Goal: Task Accomplishment & Management: Use online tool/utility

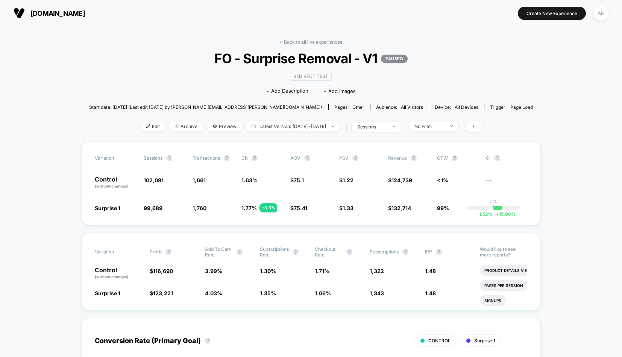
click at [588, 16] on section "Create New Experience AH" at bounding box center [513, 13] width 196 height 19
click at [593, 15] on button "AH" at bounding box center [601, 13] width 19 height 15
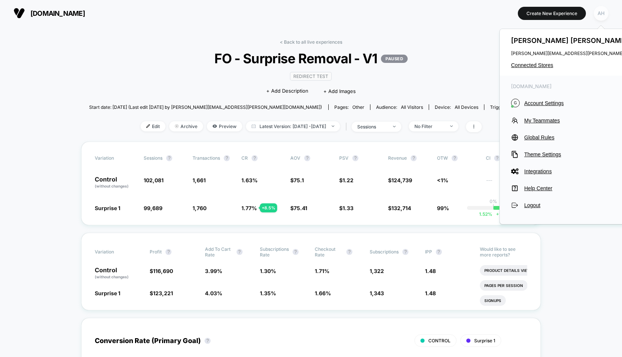
click at [599, 15] on div "AH" at bounding box center [601, 13] width 15 height 15
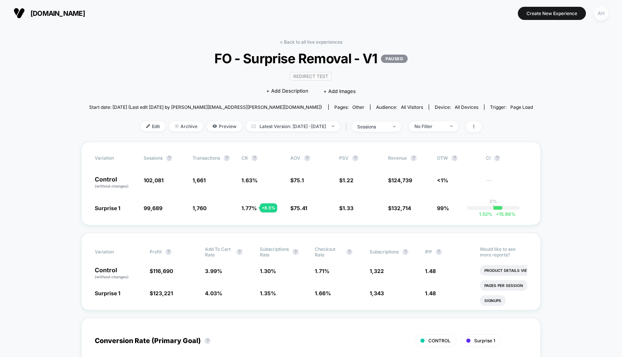
click at [599, 15] on div "AH" at bounding box center [601, 13] width 15 height 15
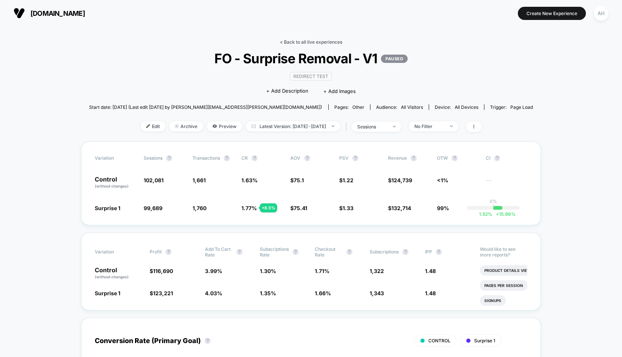
click at [310, 42] on link "< Back to all live experiences" at bounding box center [311, 42] width 62 height 6
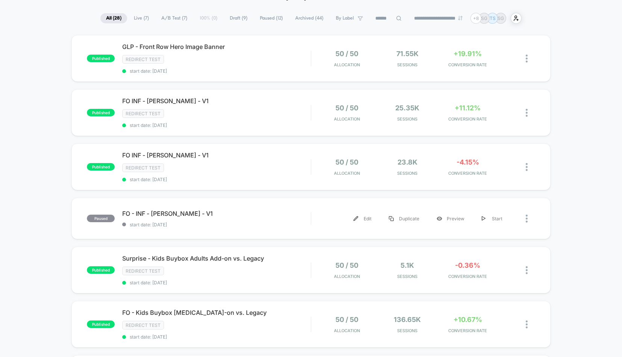
scroll to position [9, 0]
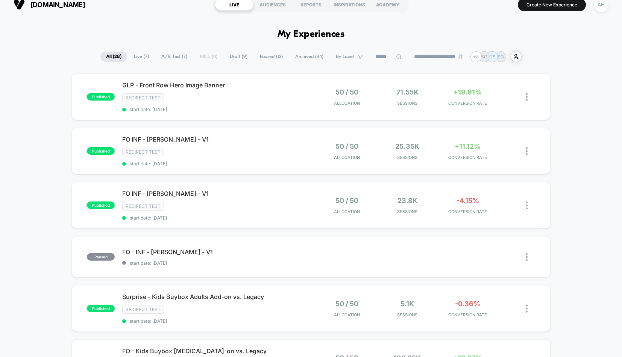
click at [129, 59] on span "Live ( 7 )" at bounding box center [141, 57] width 26 height 10
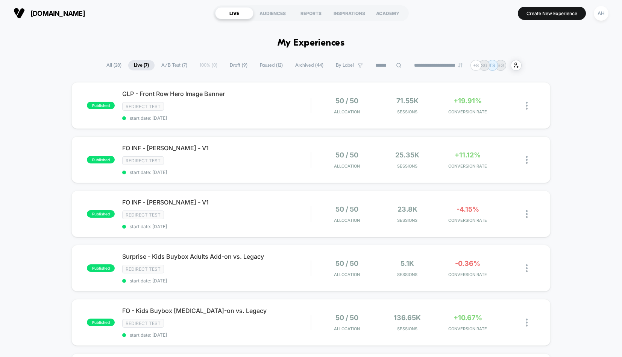
click at [110, 63] on span "All ( 28 )" at bounding box center [114, 65] width 26 height 10
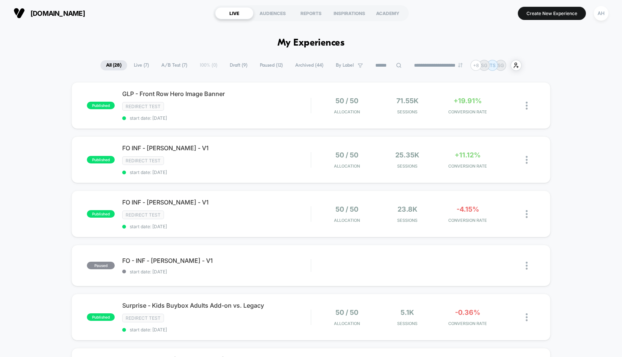
click at [147, 63] on span "Live ( 7 )" at bounding box center [141, 65] width 26 height 10
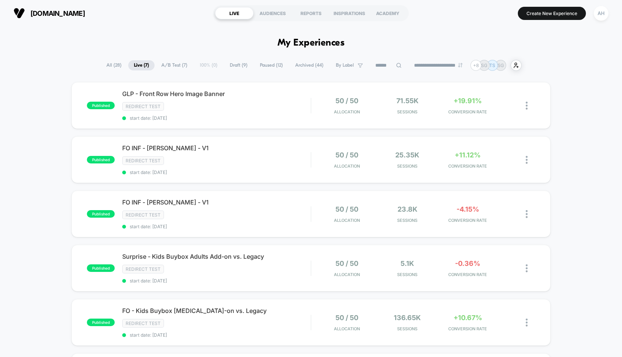
click at [235, 62] on span "Draft ( 9 )" at bounding box center [238, 65] width 29 height 10
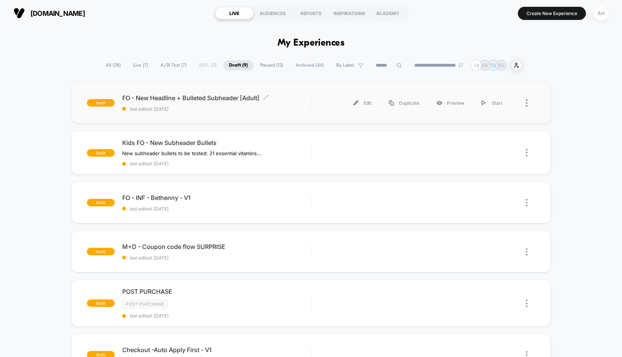
click at [285, 108] on span "last edited: [DATE]" at bounding box center [216, 109] width 188 height 6
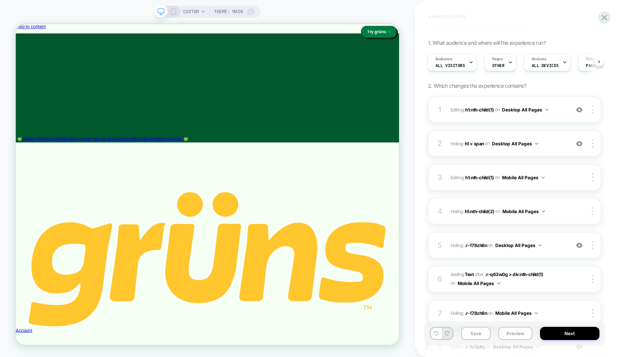
scroll to position [3, 0]
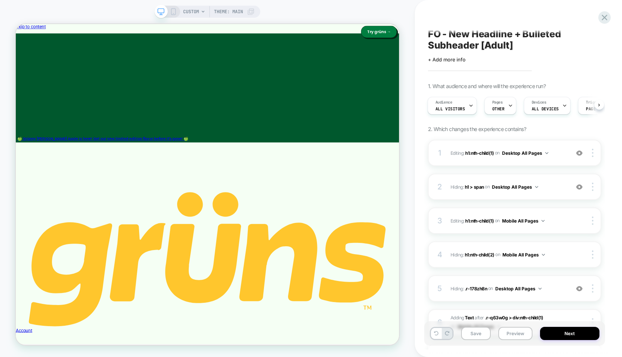
click at [173, 13] on rect at bounding box center [173, 13] width 1 height 0
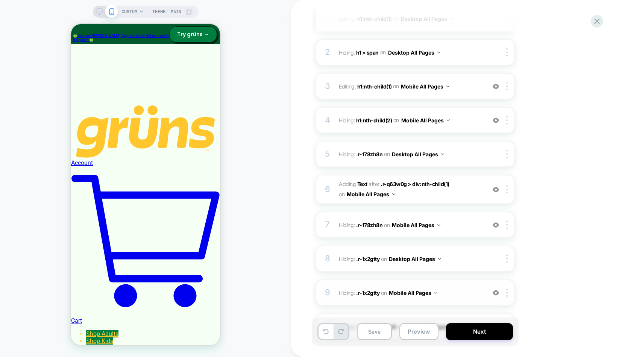
scroll to position [257, 0]
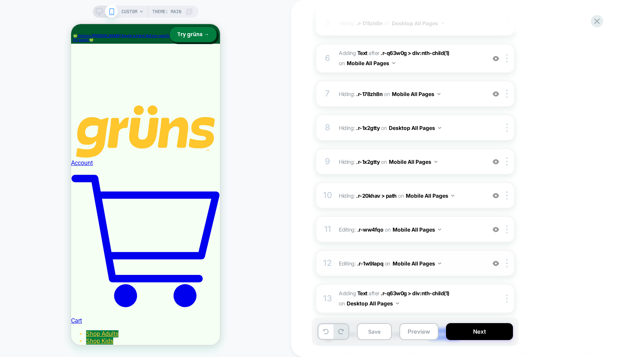
click at [459, 266] on span "Editing : .r-1w9lapq .r-1w9lapq on Mobile All Pages" at bounding box center [410, 263] width 143 height 11
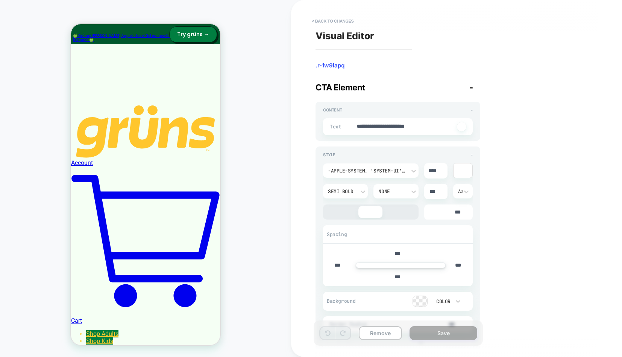
scroll to position [164, 0]
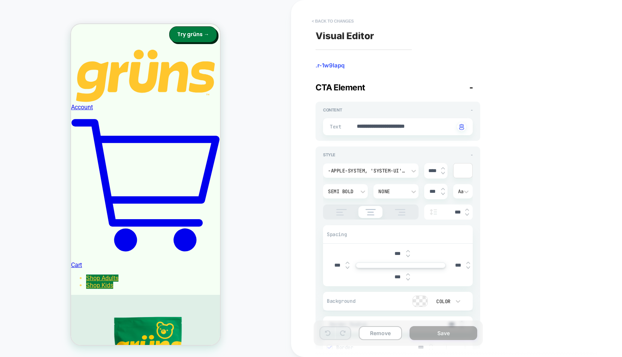
click at [328, 22] on button "< Back to changes" at bounding box center [333, 21] width 50 height 12
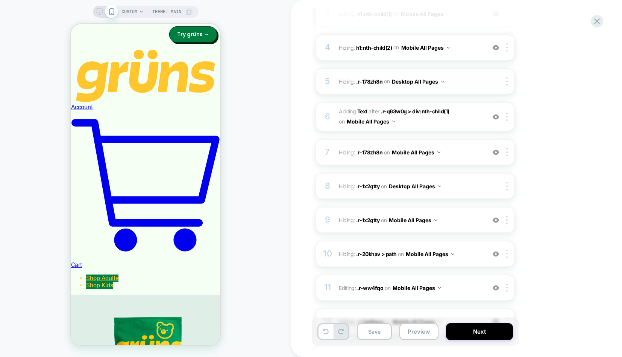
scroll to position [303, 0]
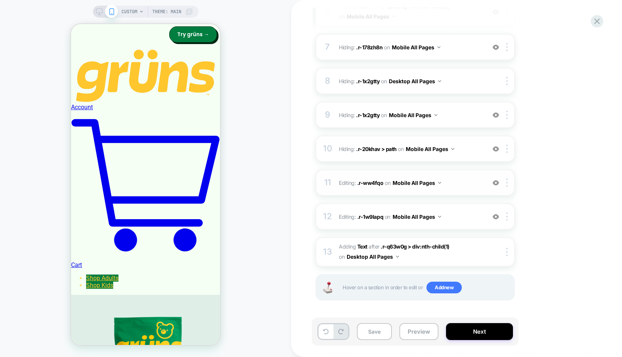
click at [468, 179] on span "Editing : .r-ww4fqo .r-ww4fqo on Mobile All Pages" at bounding box center [410, 182] width 143 height 11
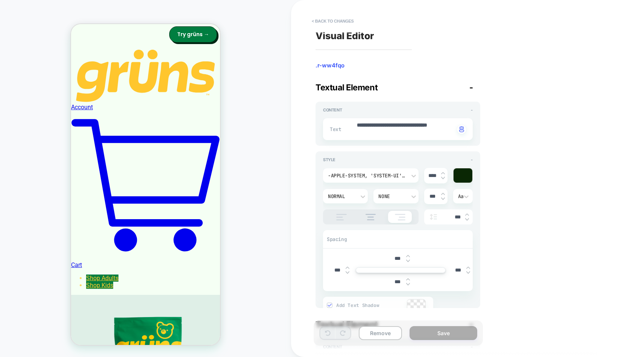
scroll to position [180, 0]
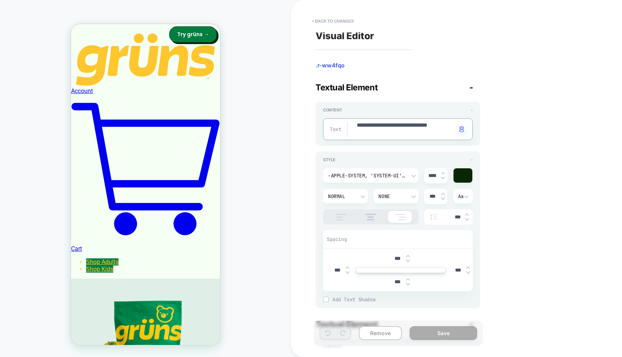
drag, startPoint x: 388, startPoint y: 126, endPoint x: 353, endPoint y: 125, distance: 34.2
click at [336, 23] on button "< Back to changes" at bounding box center [333, 21] width 50 height 12
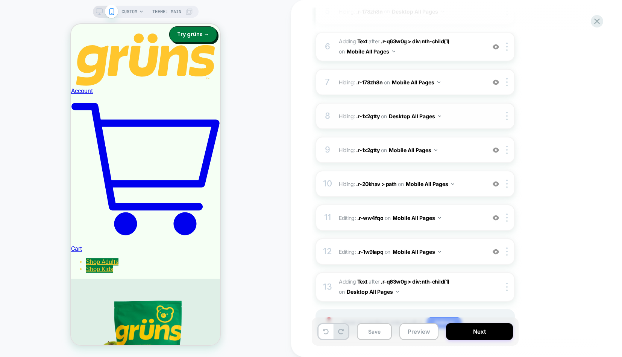
scroll to position [303, 0]
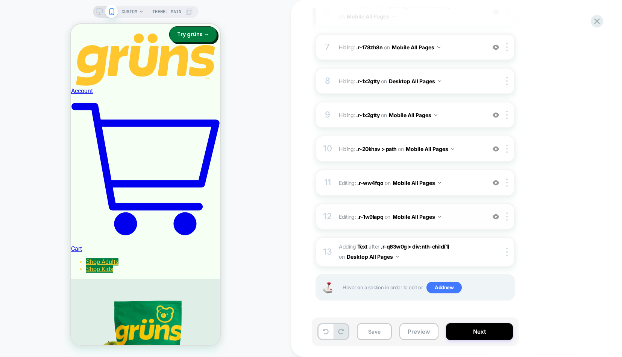
click at [461, 214] on span "Editing : .r-1w9lapq .r-1w9lapq on Mobile All Pages" at bounding box center [410, 216] width 143 height 11
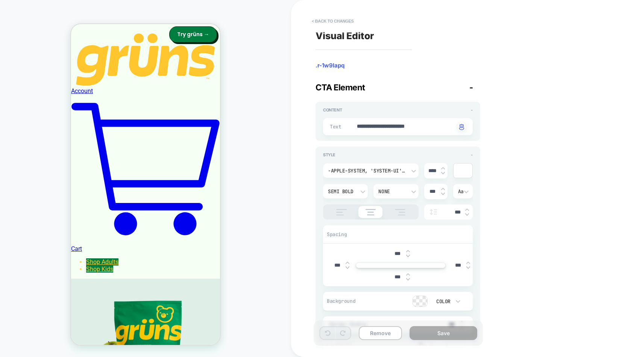
scroll to position [164, 0]
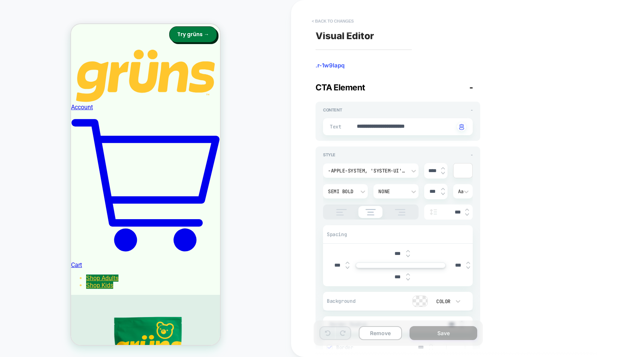
click at [346, 20] on button "< Back to changes" at bounding box center [333, 21] width 50 height 12
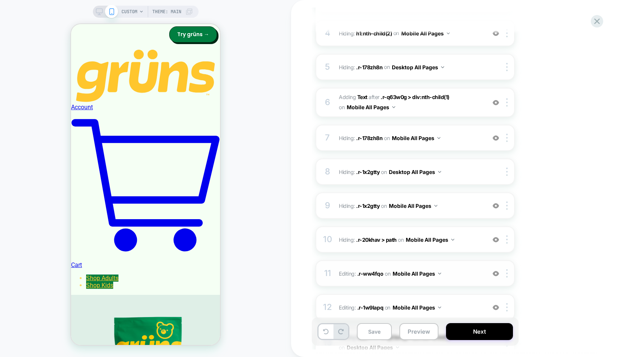
scroll to position [303, 0]
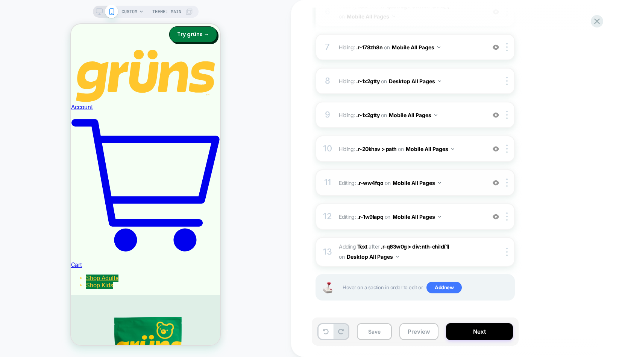
click at [496, 184] on img at bounding box center [496, 182] width 6 height 6
click at [508, 182] on div at bounding box center [508, 182] width 12 height 8
click at [495, 200] on div "Delete" at bounding box center [507, 201] width 67 height 20
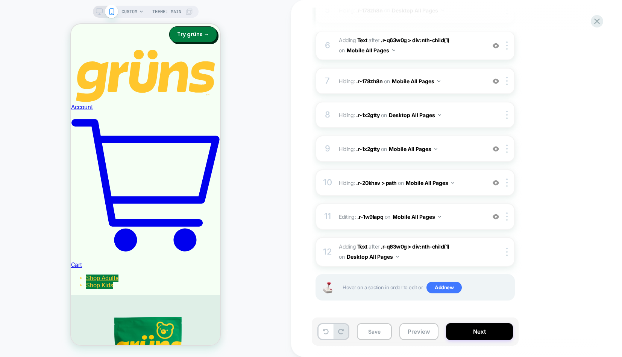
scroll to position [269, 0]
click at [539, 179] on div "1. What audience and where will the experience run? Audience All Visitors Pages…" at bounding box center [453, 62] width 275 height 514
click at [465, 215] on span "Editing : .r-1w9lapq .r-1w9lapq on Mobile All Pages" at bounding box center [410, 216] width 143 height 11
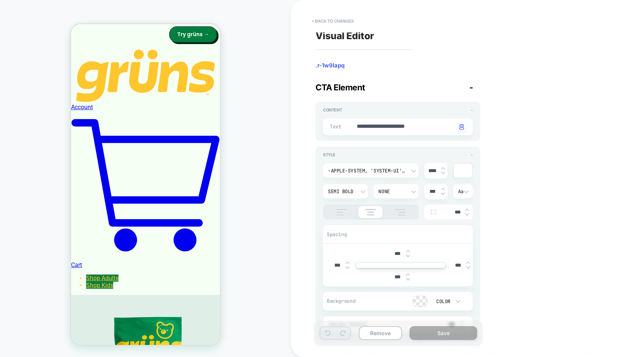
type textarea "*"
click at [332, 15] on button "< Back to changes" at bounding box center [333, 21] width 50 height 12
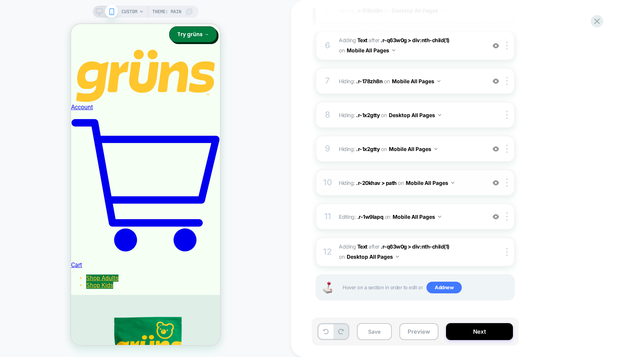
click at [473, 179] on span "Hiding : .r-20khav > path .r-20khav > path on Mobile All Pages" at bounding box center [410, 182] width 143 height 11
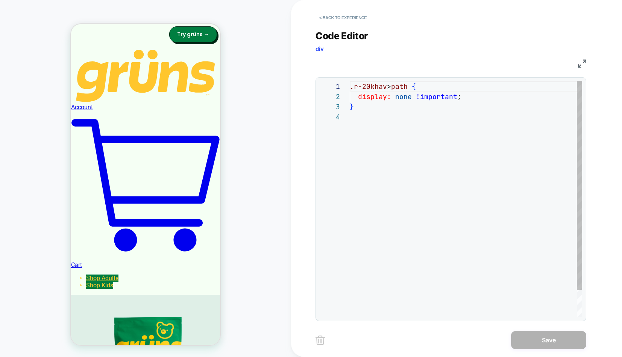
scroll to position [30, 0]
click at [344, 18] on button "< Back to experience" at bounding box center [343, 18] width 55 height 12
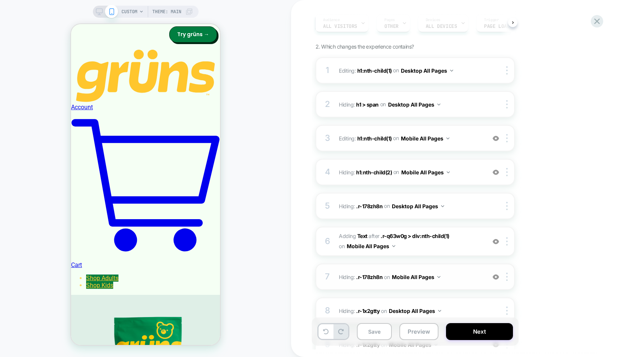
scroll to position [269, 0]
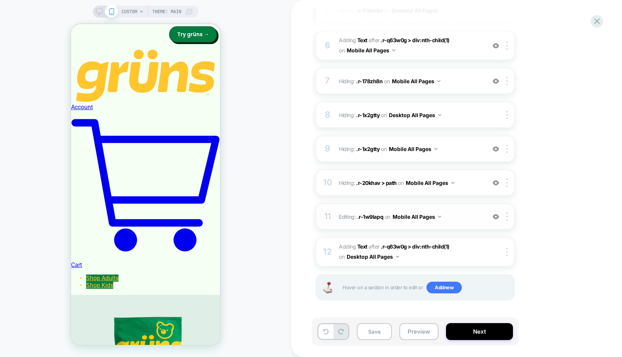
click at [494, 217] on img at bounding box center [496, 216] width 6 height 6
click at [497, 219] on img at bounding box center [496, 216] width 6 height 6
click at [494, 185] on img at bounding box center [496, 182] width 6 height 6
click at [495, 183] on img at bounding box center [496, 182] width 6 height 6
click at [495, 182] on img at bounding box center [496, 182] width 6 height 6
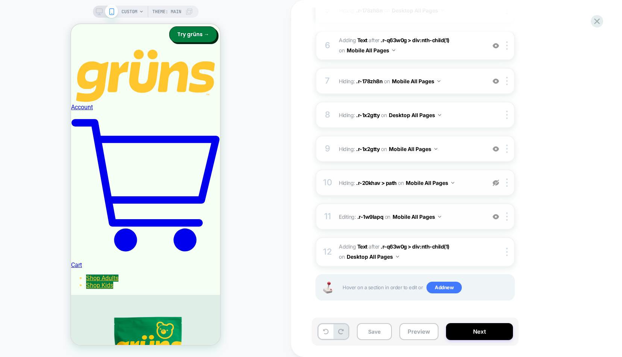
click at [495, 182] on img at bounding box center [496, 182] width 6 height 6
click at [497, 149] on img at bounding box center [496, 149] width 6 height 6
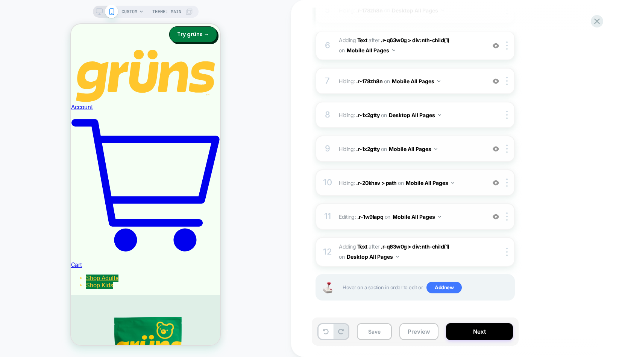
click at [497, 149] on img at bounding box center [496, 149] width 6 height 6
click at [495, 82] on img at bounding box center [496, 81] width 6 height 6
click at [495, 149] on img at bounding box center [496, 149] width 6 height 6
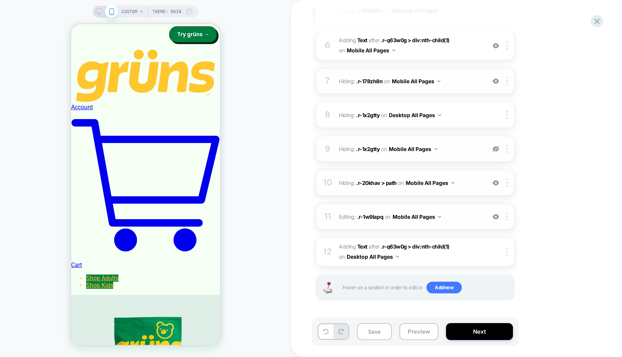
click at [499, 184] on img at bounding box center [496, 182] width 6 height 6
click at [498, 184] on img at bounding box center [496, 182] width 6 height 6
click at [496, 149] on img at bounding box center [496, 149] width 6 height 6
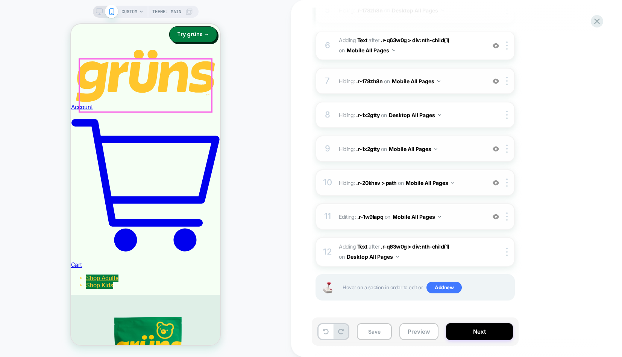
scroll to position [199, 0]
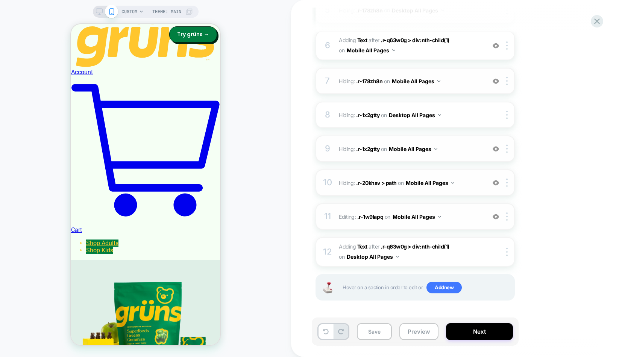
click at [498, 217] on img at bounding box center [496, 216] width 6 height 6
click at [497, 218] on img at bounding box center [496, 216] width 6 height 6
click at [498, 184] on img at bounding box center [496, 182] width 6 height 6
click at [497, 182] on img at bounding box center [496, 182] width 6 height 6
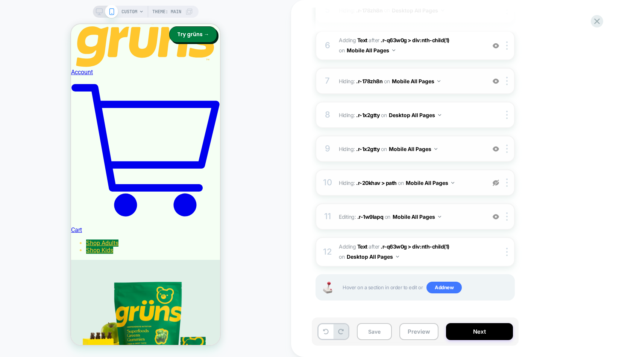
click at [497, 182] on img at bounding box center [496, 182] width 6 height 6
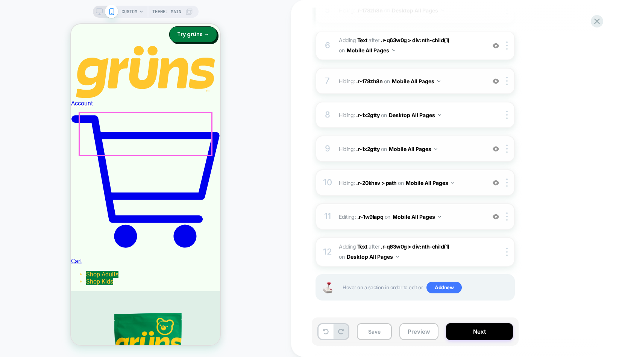
scroll to position [0, 0]
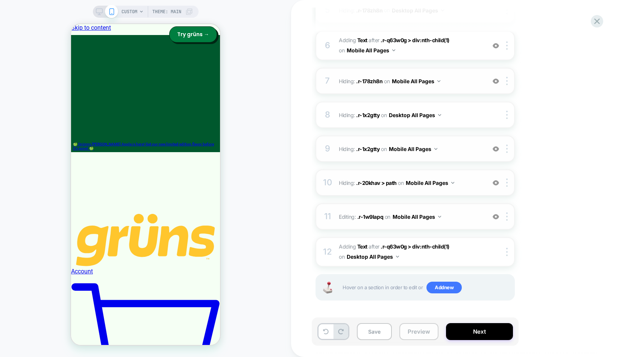
click at [407, 332] on button "Preview" at bounding box center [419, 331] width 39 height 17
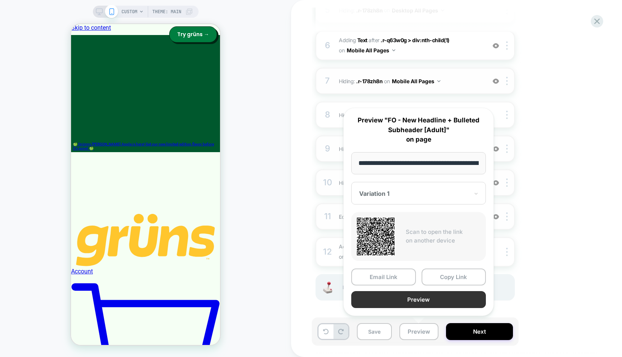
click at [408, 300] on button "Preview" at bounding box center [418, 299] width 135 height 17
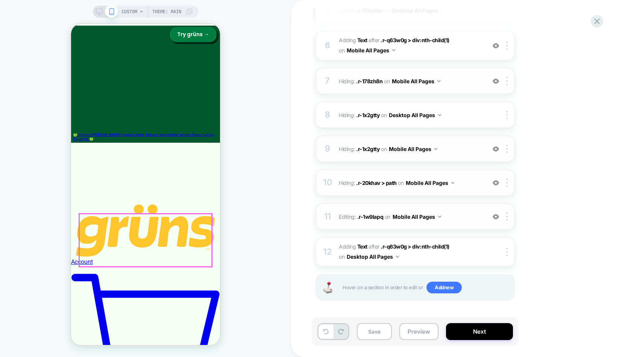
scroll to position [63, 0]
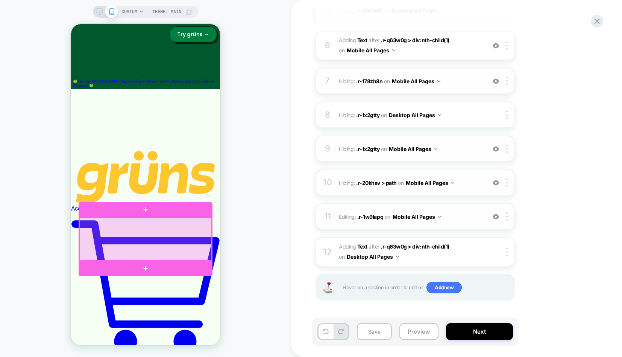
click at [203, 247] on div at bounding box center [145, 238] width 132 height 43
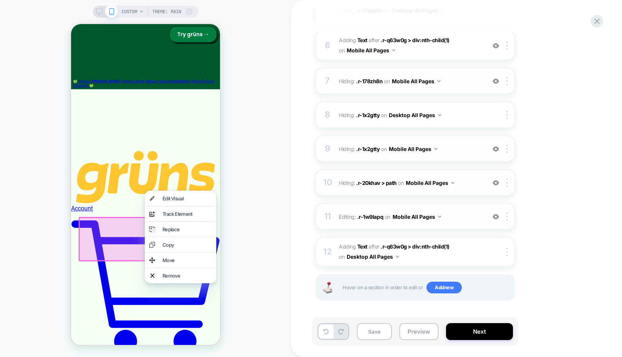
drag, startPoint x: 248, startPoint y: 194, endPoint x: 252, endPoint y: 191, distance: 5.4
click at [248, 194] on div "CUSTOM Theme: MAIN" at bounding box center [145, 179] width 291 height 342
drag, startPoint x: 267, startPoint y: 46, endPoint x: 128, endPoint y: 11, distance: 143.1
click at [267, 46] on div "CUSTOM Theme: MAIN" at bounding box center [145, 179] width 291 height 342
click at [100, 10] on icon at bounding box center [99, 11] width 7 height 7
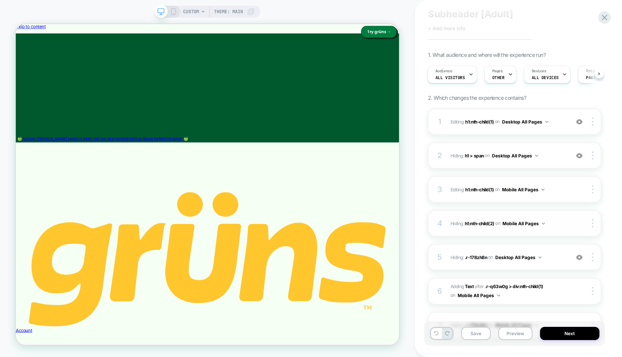
scroll to position [46, 0]
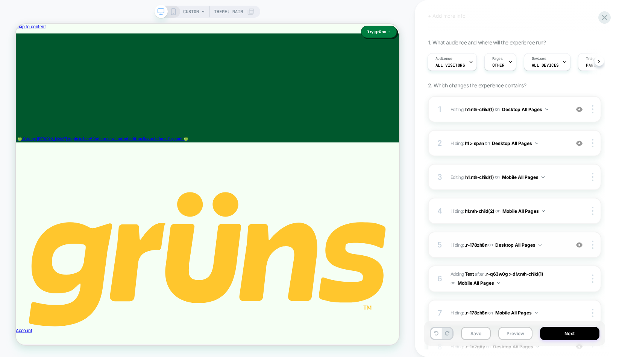
click at [580, 245] on img at bounding box center [579, 245] width 6 height 6
click at [578, 144] on img at bounding box center [579, 143] width 6 height 6
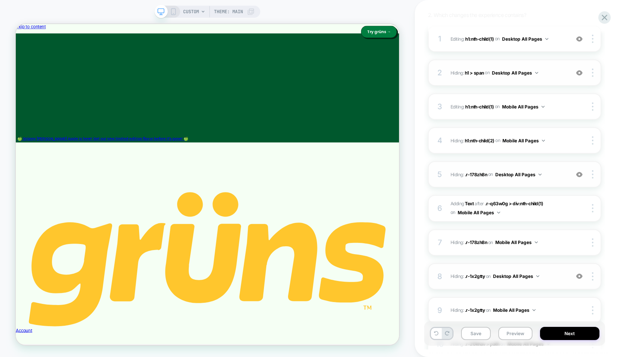
click at [579, 275] on img at bounding box center [579, 276] width 6 height 6
click at [576, 274] on img at bounding box center [579, 276] width 6 height 6
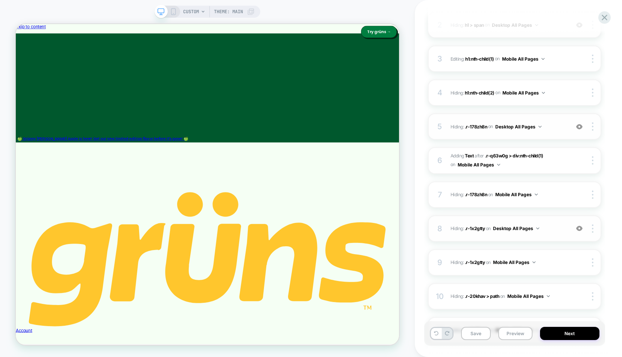
scroll to position [231, 0]
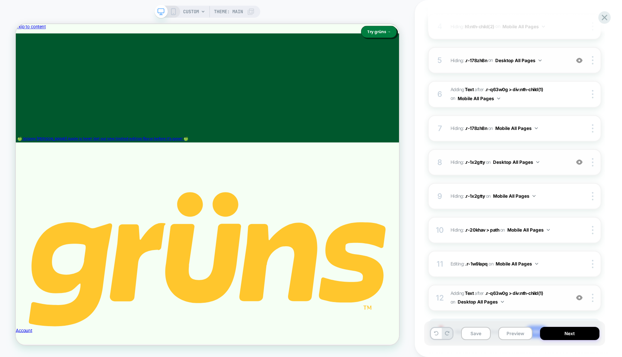
click at [581, 299] on img at bounding box center [579, 297] width 6 height 6
click at [581, 298] on img at bounding box center [579, 297] width 6 height 6
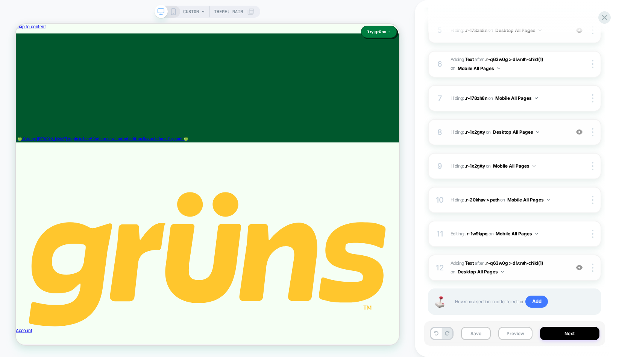
scroll to position [275, 0]
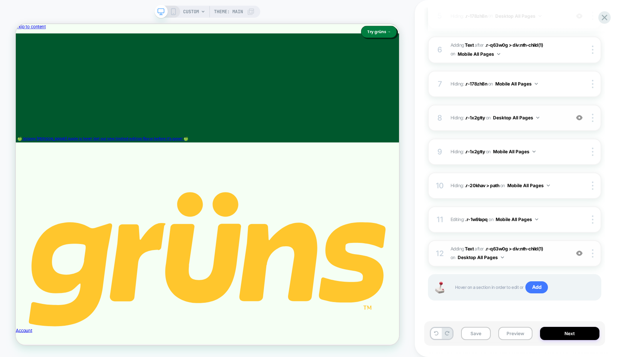
click at [555, 260] on span "#_loomi_addon_1758310909858 Adding Text AFTER .r-q63w0g > div:nth-child(1) .r-q…" at bounding box center [508, 254] width 115 height 18
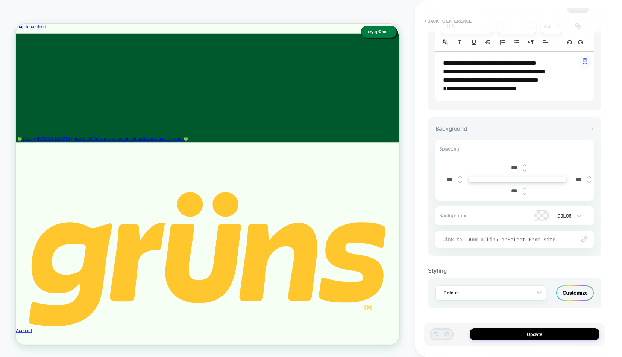
scroll to position [0, 0]
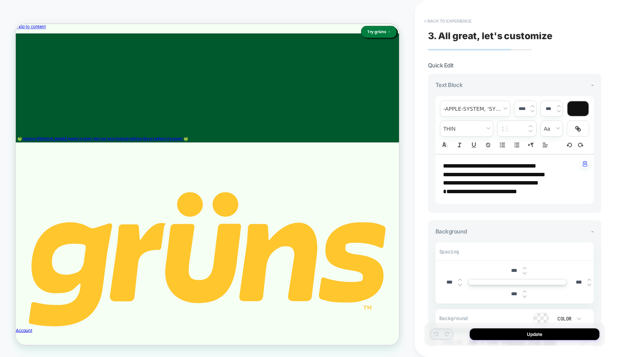
click at [456, 17] on button "< Back to experience" at bounding box center [448, 21] width 55 height 12
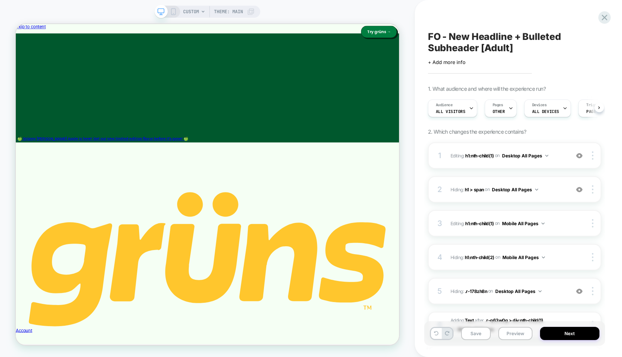
scroll to position [0, 0]
click at [596, 108] on div "Audience All Visitors Pages OTHER Devices ALL DEVICES Trigger Page Load" at bounding box center [514, 108] width 173 height 25
click at [558, 109] on span "Page Load" at bounding box center [560, 111] width 22 height 5
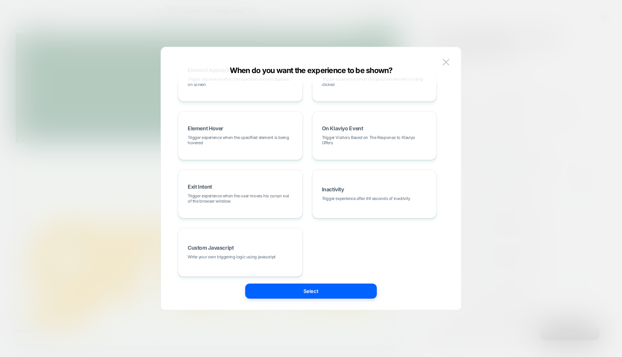
scroll to position [0, 0]
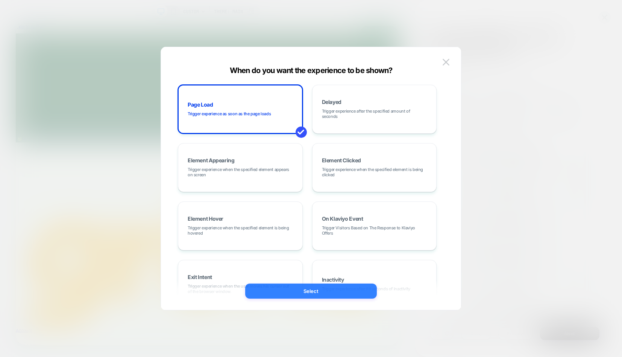
drag, startPoint x: 324, startPoint y: 296, endPoint x: 411, endPoint y: 363, distance: 109.6
click at [324, 296] on button "Select" at bounding box center [311, 290] width 132 height 15
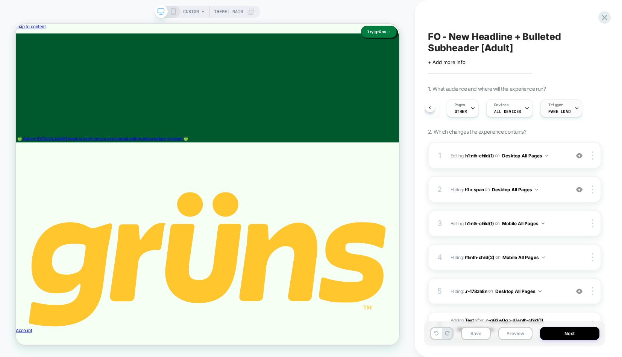
click at [552, 109] on span "Page Load" at bounding box center [560, 111] width 22 height 5
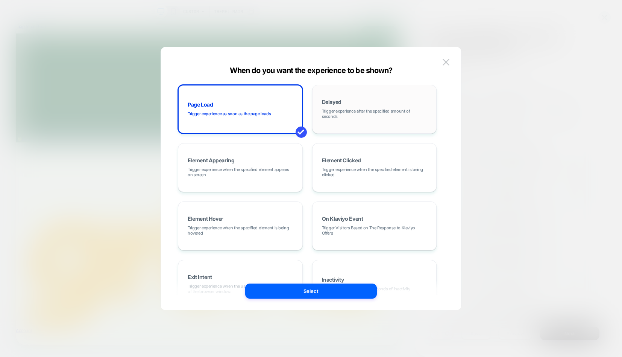
click at [401, 91] on div "Delayed Trigger experience after the specified amount of seconds" at bounding box center [374, 109] width 117 height 41
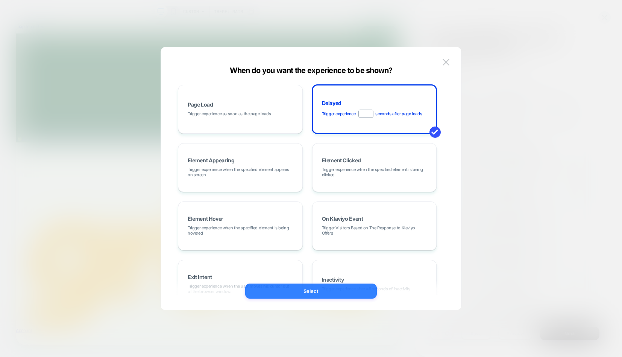
type input "***"
click at [319, 293] on button "Select" at bounding box center [311, 290] width 132 height 15
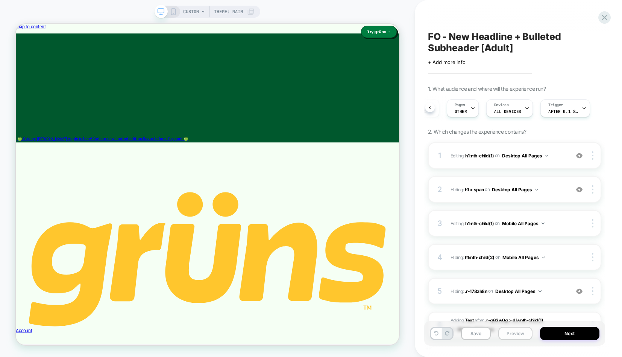
click at [514, 334] on button "Preview" at bounding box center [516, 333] width 34 height 13
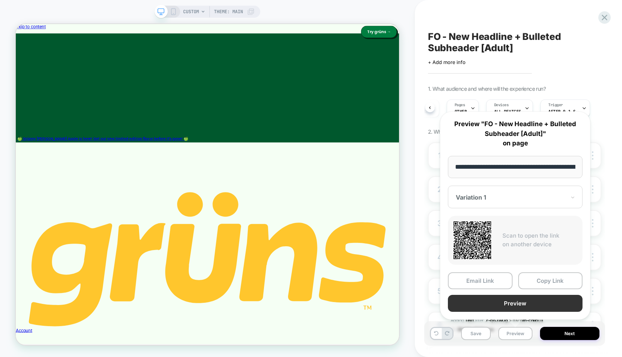
click at [506, 299] on button "Preview" at bounding box center [515, 303] width 135 height 17
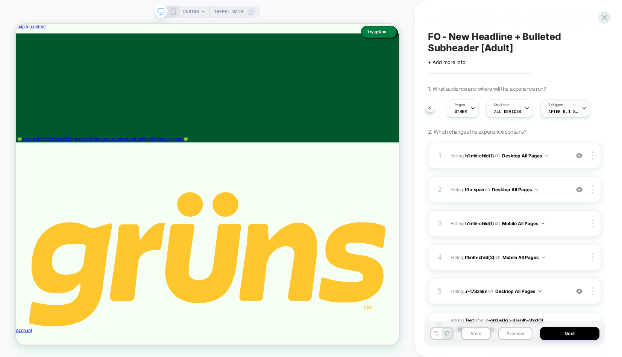
click at [572, 100] on div "Trigger After 0.1 Seconds" at bounding box center [563, 108] width 45 height 17
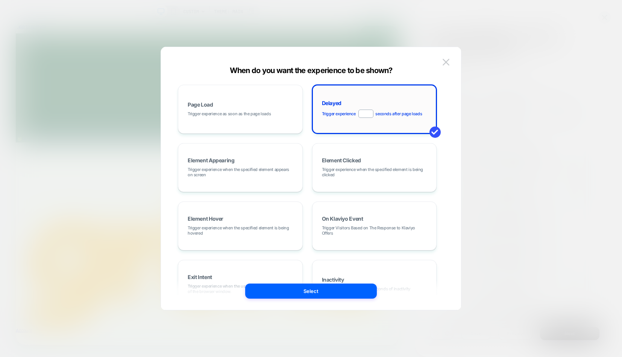
click at [371, 113] on input "***" at bounding box center [366, 113] width 15 height 8
type input "***"
click at [316, 292] on button "Select" at bounding box center [311, 290] width 132 height 15
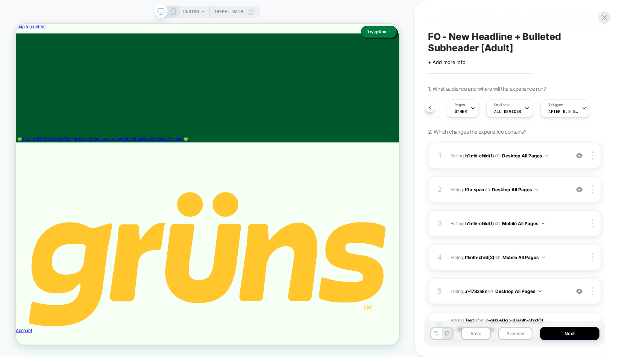
scroll to position [0, 36]
click at [515, 332] on button "Preview" at bounding box center [516, 333] width 34 height 13
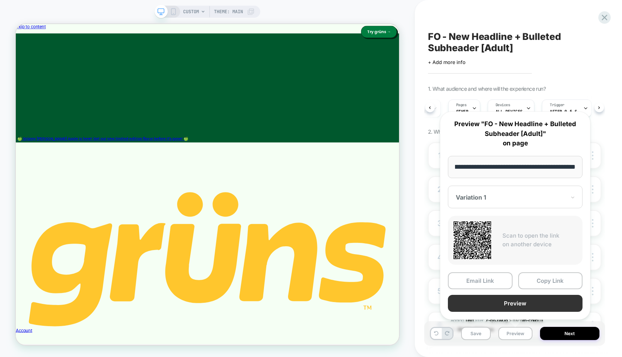
scroll to position [0, 0]
click at [501, 301] on button "Preview" at bounding box center [515, 303] width 135 height 17
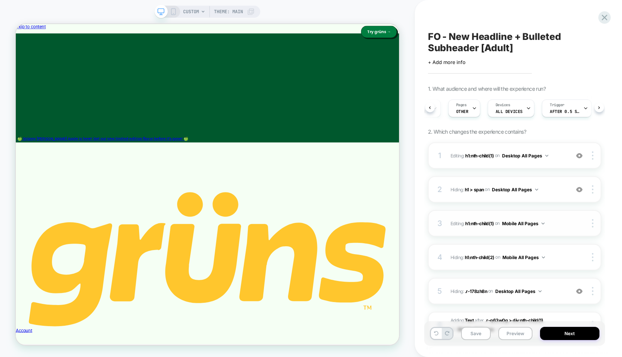
scroll to position [18, 0]
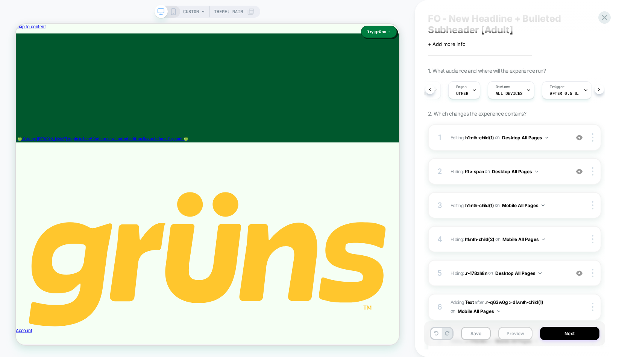
click at [515, 332] on button "Preview" at bounding box center [516, 333] width 34 height 13
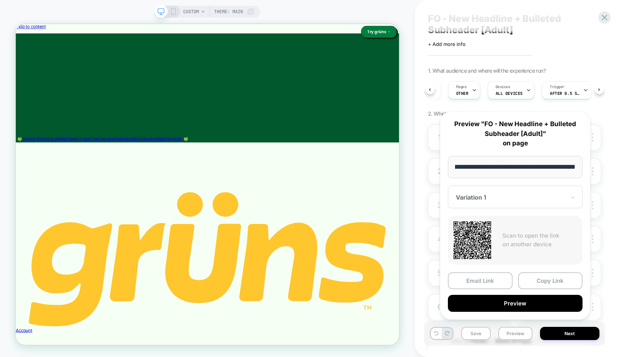
scroll to position [0, 0]
click at [586, 111] on div "**********" at bounding box center [516, 215] width 166 height 223
click at [579, 105] on div "**********" at bounding box center [516, 215] width 166 height 223
click at [593, 105] on div "**********" at bounding box center [516, 215] width 166 height 223
click at [565, 89] on div "Trigger After 0.5 Seconds" at bounding box center [565, 90] width 45 height 17
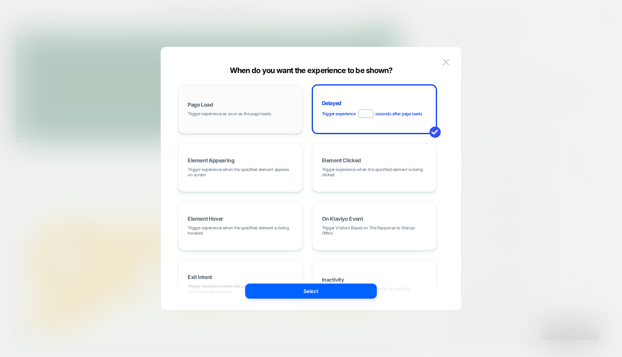
click at [221, 106] on div "Page Load Trigger experience as soon as the page loads" at bounding box center [240, 109] width 117 height 41
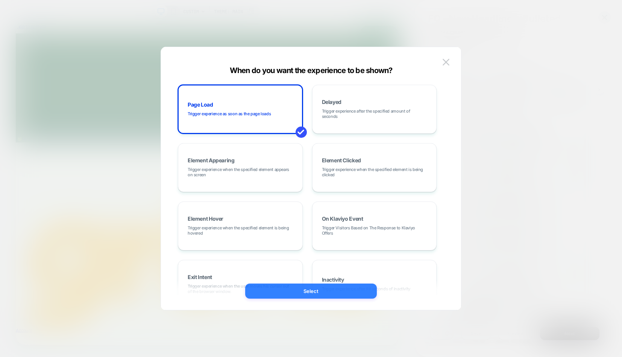
click at [332, 293] on button "Select" at bounding box center [311, 290] width 132 height 15
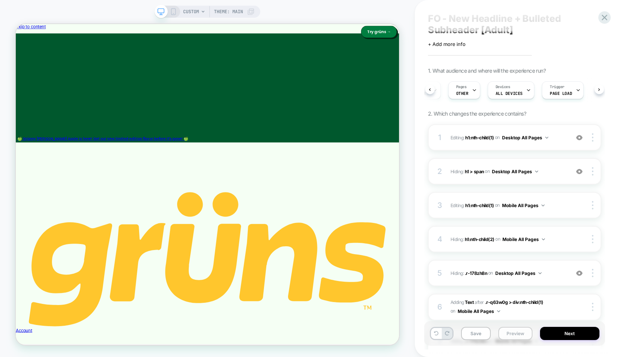
click at [522, 337] on button "Preview" at bounding box center [516, 333] width 34 height 13
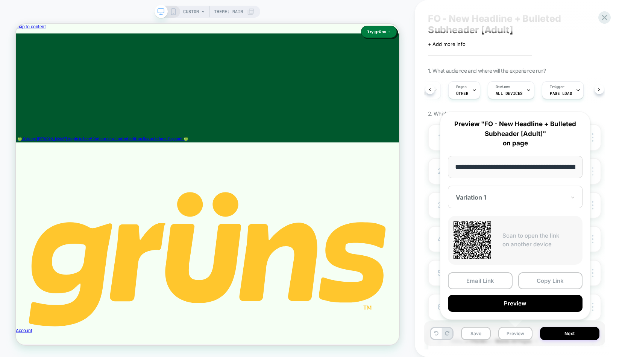
click at [599, 168] on div at bounding box center [594, 171] width 14 height 8
click at [606, 196] on div "FO - New Headline + Bulleted Subheader [Adult] Click to edit experience details…" at bounding box center [518, 178] width 181 height 357
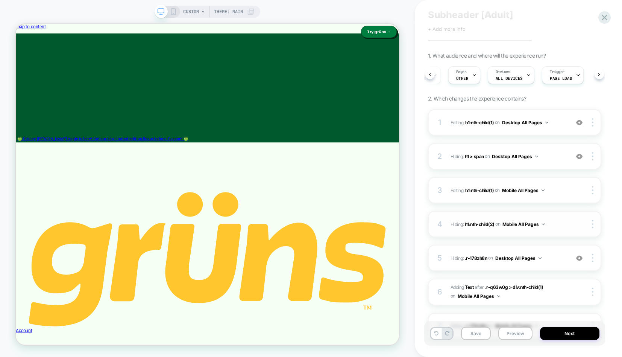
scroll to position [52, 0]
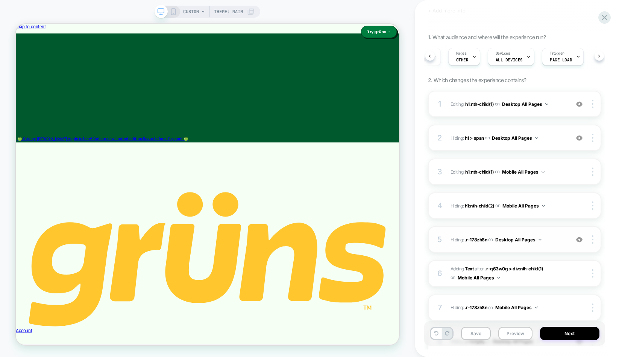
click at [556, 242] on span "Hiding : .r-178zh8n .r-178zh8n on Desktop All Pages" at bounding box center [508, 239] width 115 height 9
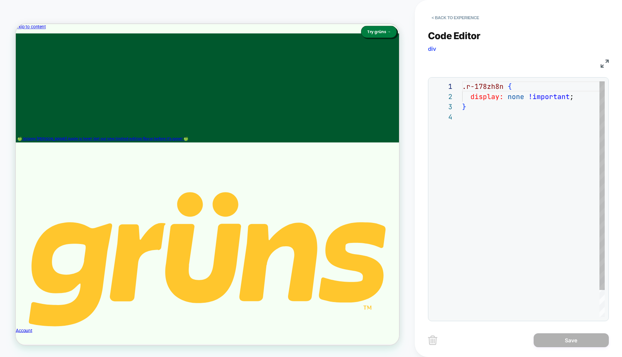
scroll to position [30, 0]
click at [457, 18] on button "< Back to experience" at bounding box center [455, 18] width 55 height 12
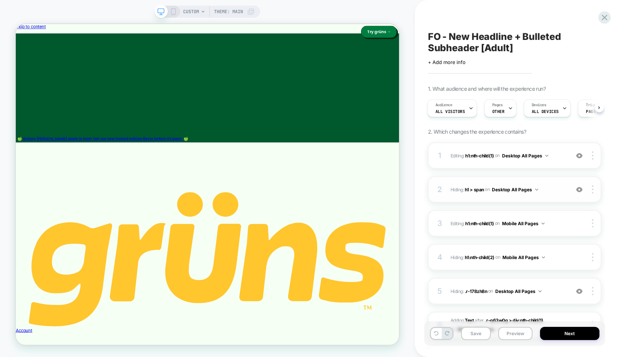
scroll to position [58, 0]
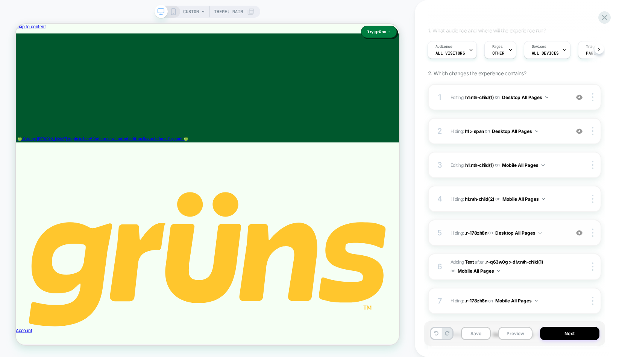
click at [548, 240] on div "5 Hiding : .r-178zh8n .r-178zh8n on Desktop All Pages Add Before Add After Copy…" at bounding box center [514, 232] width 173 height 26
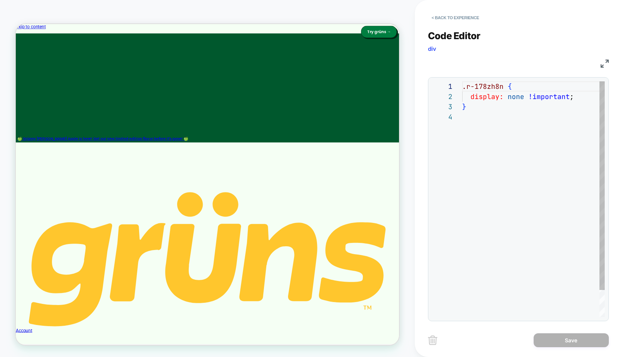
scroll to position [30, 0]
click at [464, 15] on button "< Back to experience" at bounding box center [455, 18] width 55 height 12
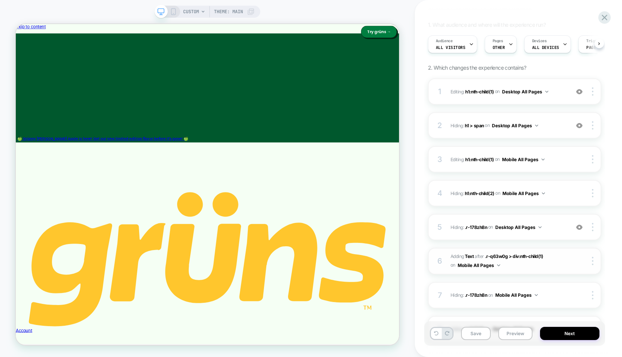
scroll to position [0, 0]
click at [543, 234] on div "5 Hiding : .r-178zh8n .r-178zh8n on Desktop All Pages Add Before Add After Copy…" at bounding box center [514, 227] width 173 height 26
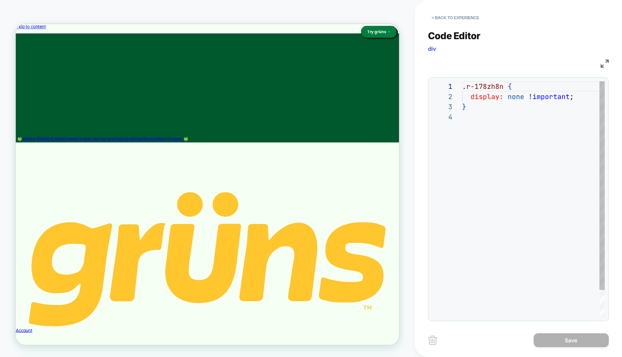
scroll to position [30, 0]
click at [450, 16] on button "< Back to experience" at bounding box center [455, 18] width 55 height 12
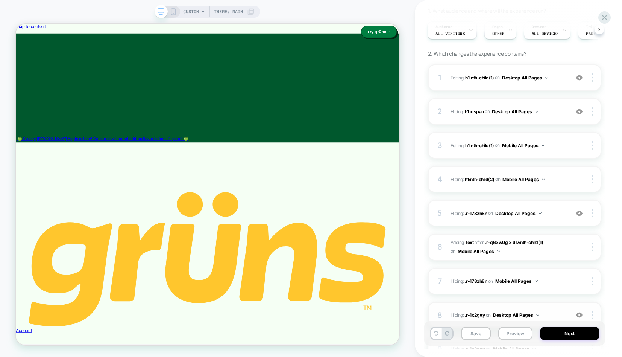
scroll to position [265, 0]
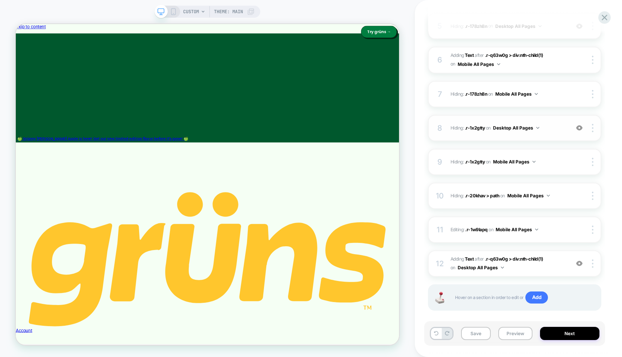
click at [545, 129] on span "Hiding : .r-1x2gtty .r-1x2gtty on Desktop All Pages" at bounding box center [508, 127] width 115 height 9
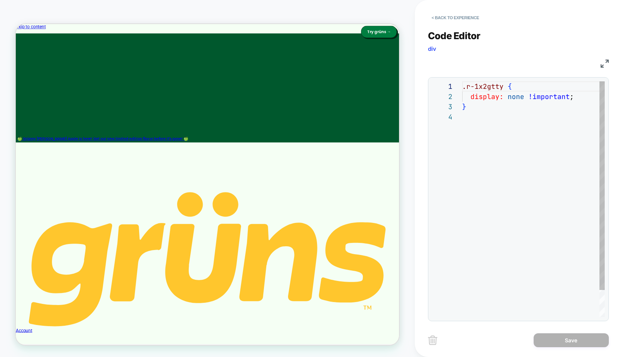
scroll to position [30, 0]
click at [458, 22] on button "< Back to experience" at bounding box center [455, 18] width 55 height 12
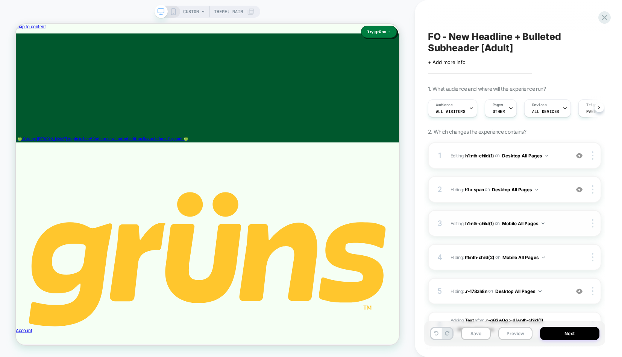
scroll to position [0, 0]
click at [502, 162] on div "1 Editing : h1:nth-child(1) h1:nth-child(1) on Desktop All Pages Add Before Add…" at bounding box center [514, 155] width 173 height 26
type textarea "*"
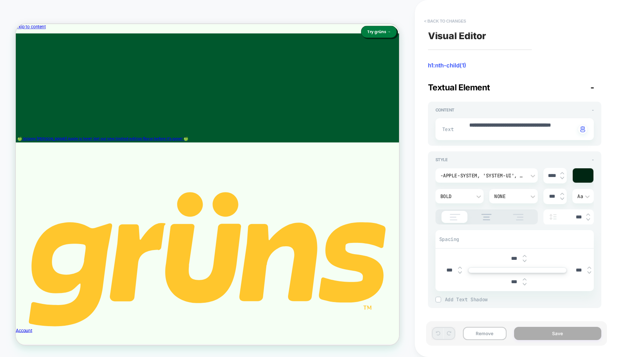
click at [447, 20] on button "< Back to changes" at bounding box center [446, 21] width 50 height 12
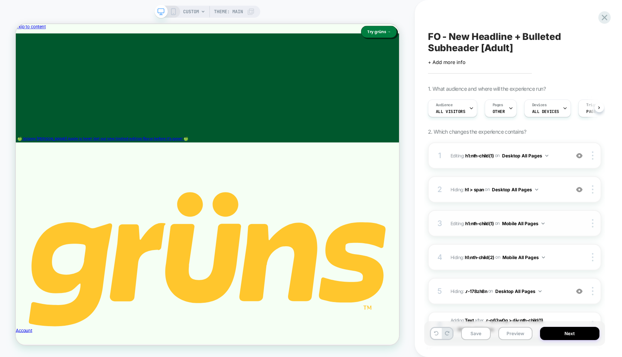
scroll to position [9, 0]
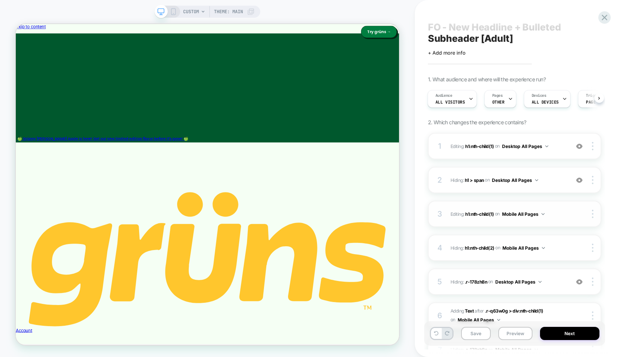
click at [562, 218] on span "Editing : h1:nth-child(1) h1:nth-child(1) on Mobile All Pages" at bounding box center [508, 213] width 115 height 9
click at [560, 185] on div "2 Hiding : h1 > span h1 > span on Desktop All Pages Add Before Add After Copy C…" at bounding box center [514, 180] width 173 height 26
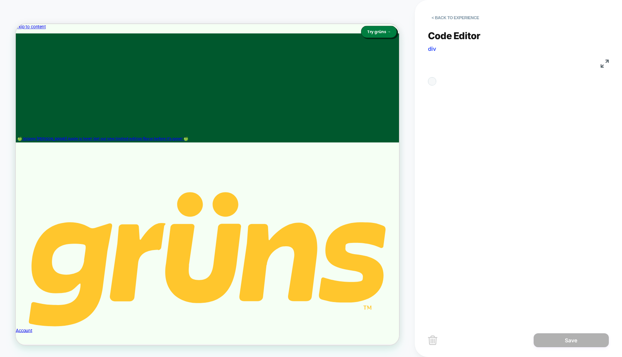
scroll to position [30, 0]
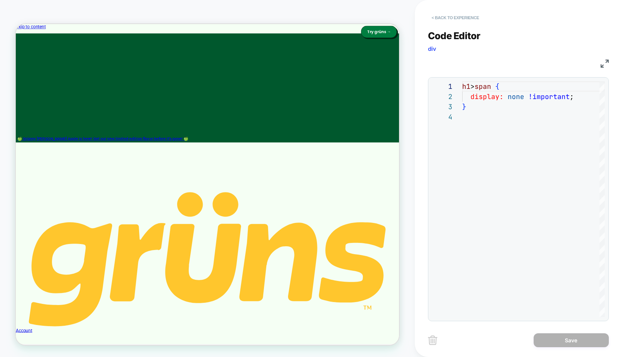
click at [453, 22] on button "< Back to experience" at bounding box center [455, 18] width 55 height 12
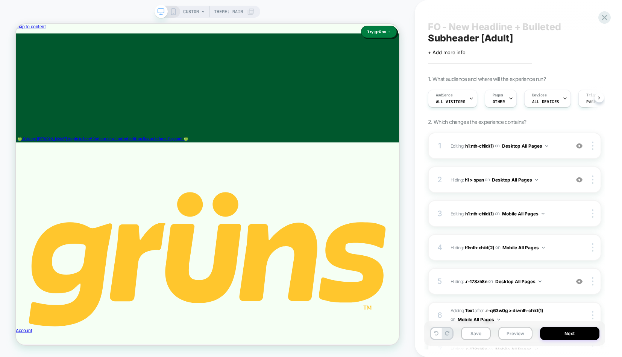
scroll to position [0, 0]
click at [554, 283] on span "Hiding : .r-178zh8n .r-178zh8n on Desktop All Pages" at bounding box center [508, 281] width 115 height 9
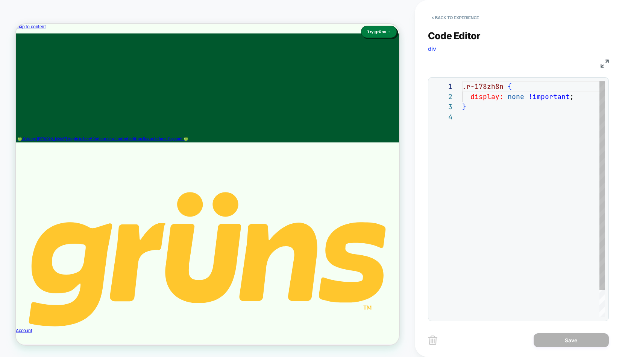
scroll to position [30, 0]
click at [472, 23] on button "< Back to experience" at bounding box center [455, 18] width 55 height 12
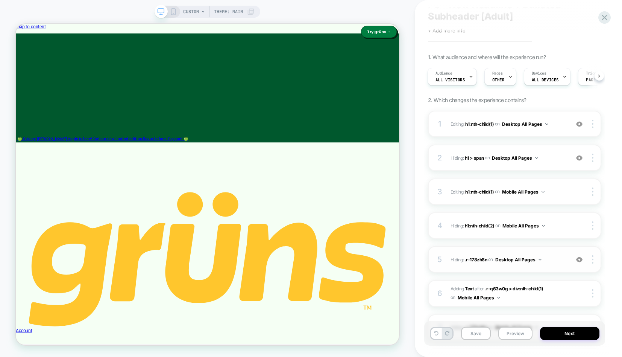
scroll to position [120, 0]
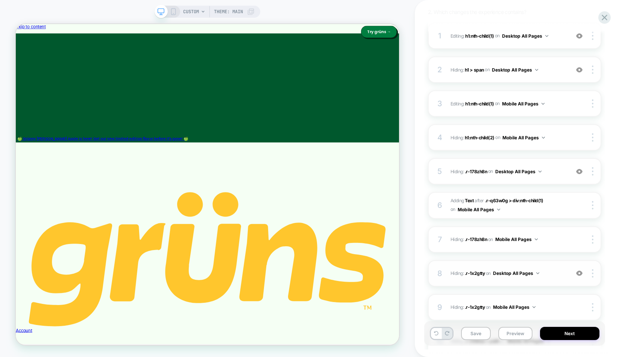
click at [552, 271] on span "Hiding : .r-1x2gtty .r-1x2gtty on Desktop All Pages" at bounding box center [508, 272] width 115 height 9
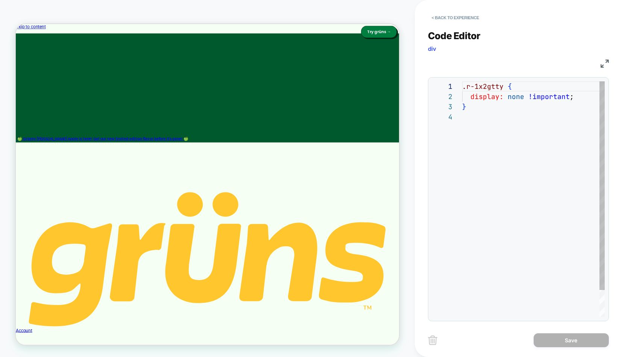
scroll to position [30, 0]
click at [456, 18] on button "< Back to experience" at bounding box center [455, 18] width 55 height 12
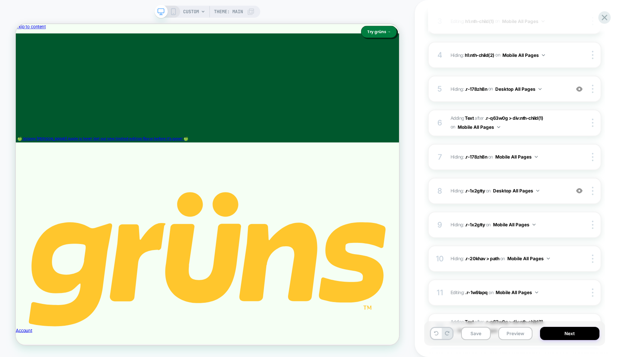
scroll to position [207, 0]
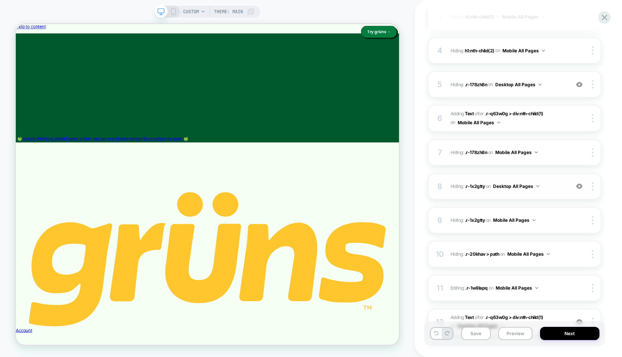
click at [550, 193] on div "8 Hiding : .r-1x2gtty .r-1x2gtty on Desktop All Pages Add Before Add After Copy…" at bounding box center [514, 186] width 173 height 26
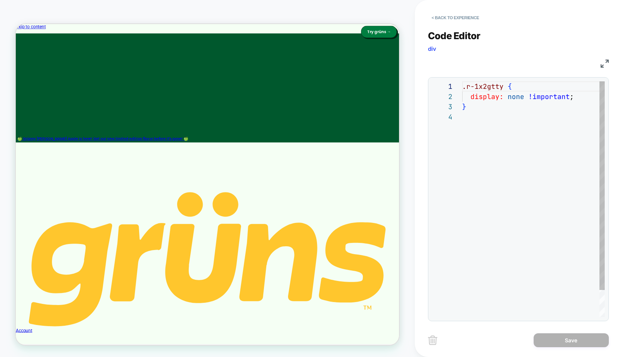
scroll to position [30, 0]
click at [465, 20] on button "< Back to experience" at bounding box center [455, 18] width 55 height 12
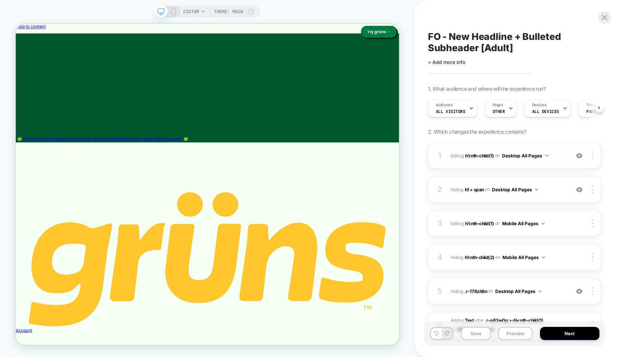
scroll to position [0, 0]
click at [579, 190] on img at bounding box center [579, 189] width 6 height 6
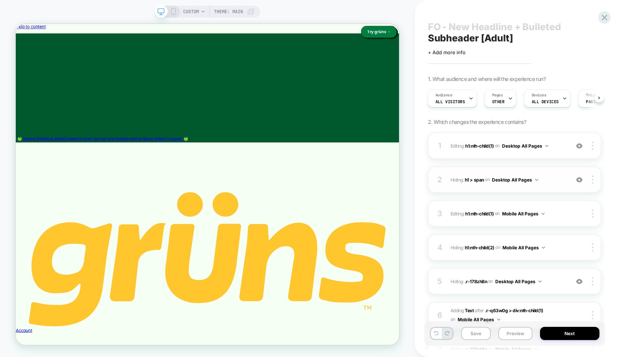
scroll to position [43, 0]
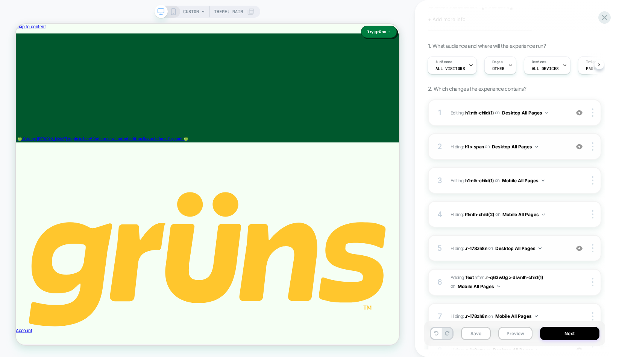
click at [579, 248] on img at bounding box center [579, 248] width 6 height 6
click at [553, 247] on span "Hiding : .r-178zh8n .r-178zh8n on Desktop All Pages" at bounding box center [508, 247] width 115 height 9
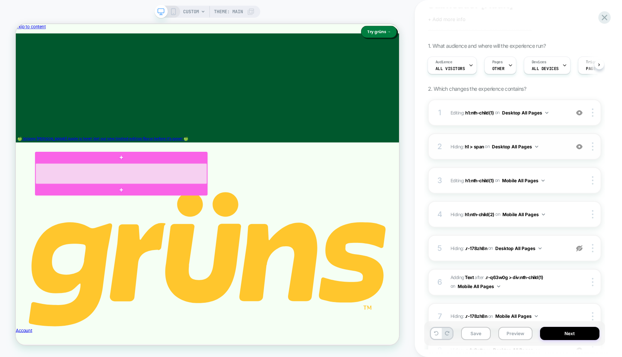
click at [181, 218] on div at bounding box center [156, 223] width 229 height 27
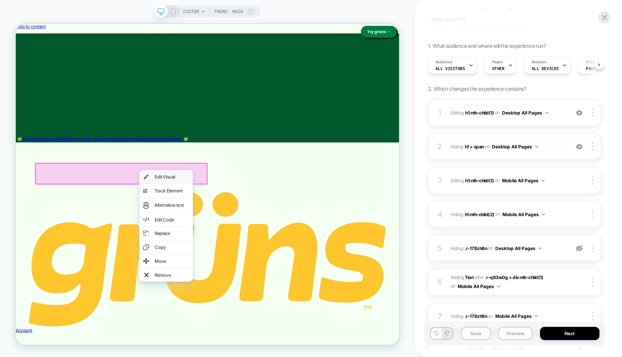
click at [223, 226] on div "Edit Visual" at bounding box center [224, 228] width 46 height 8
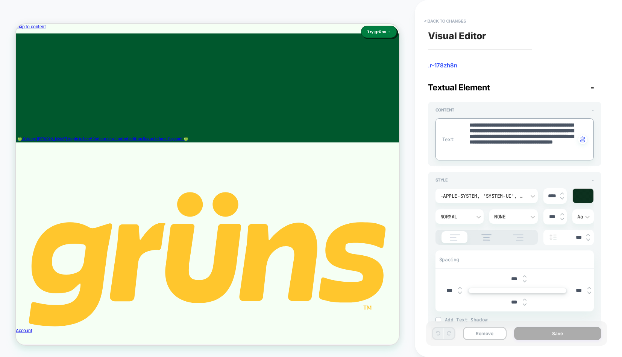
paste textarea "**********"
type textarea "*"
type textarea "**********"
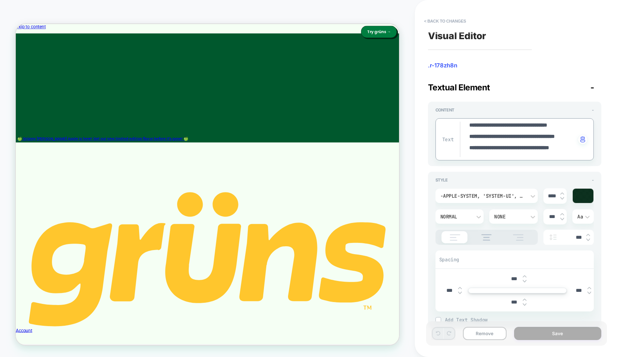
type textarea "*"
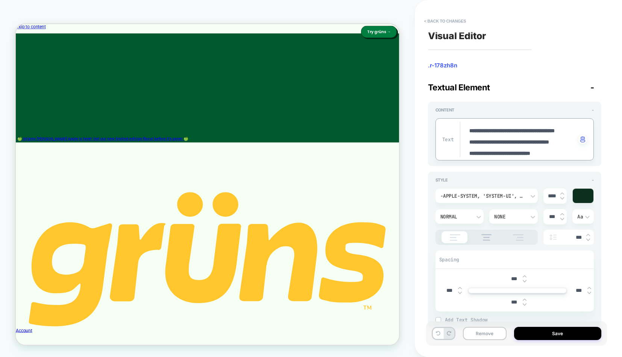
scroll to position [20, 0]
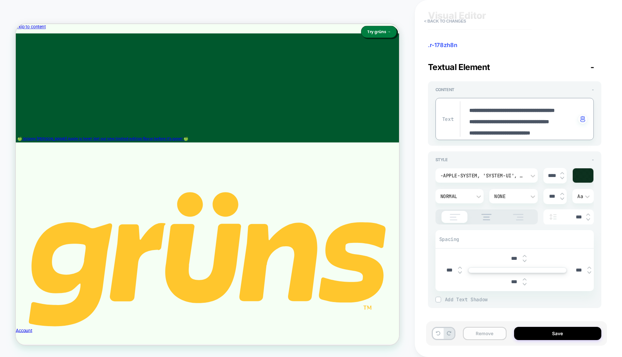
type textarea "**********"
click at [490, 336] on button "Remove" at bounding box center [485, 333] width 44 height 13
type textarea "*"
click at [453, 24] on button "< Back to changes" at bounding box center [446, 21] width 50 height 12
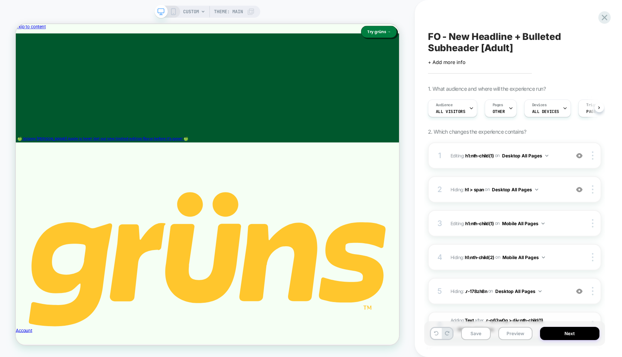
scroll to position [0, 0]
click at [606, 16] on icon at bounding box center [605, 18] width 6 height 6
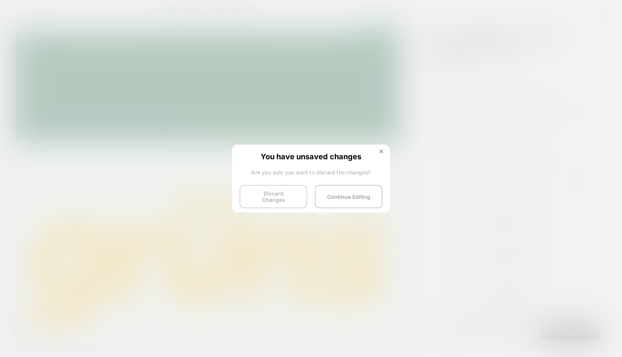
click at [259, 198] on button "Discard Changes" at bounding box center [274, 196] width 68 height 23
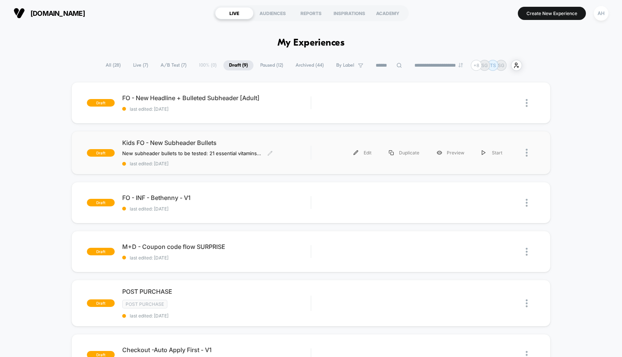
click at [245, 146] on span "Kids FO - New Subheader Bullets" at bounding box center [216, 143] width 188 height 8
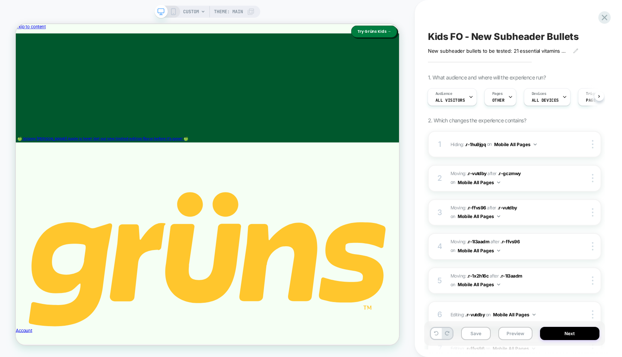
click at [173, 14] on icon at bounding box center [173, 11] width 7 height 7
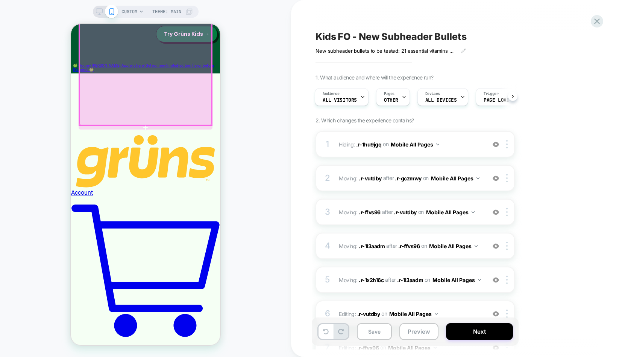
scroll to position [51, 0]
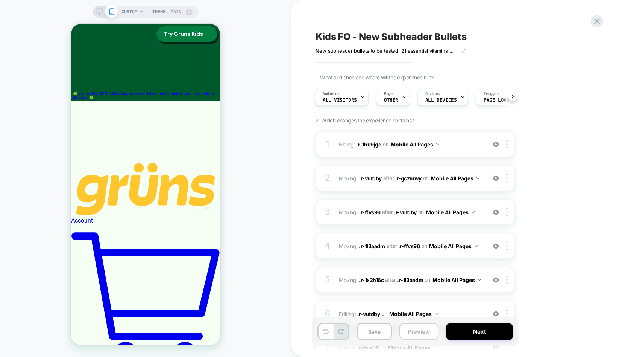
click at [419, 329] on button "Preview" at bounding box center [419, 331] width 39 height 17
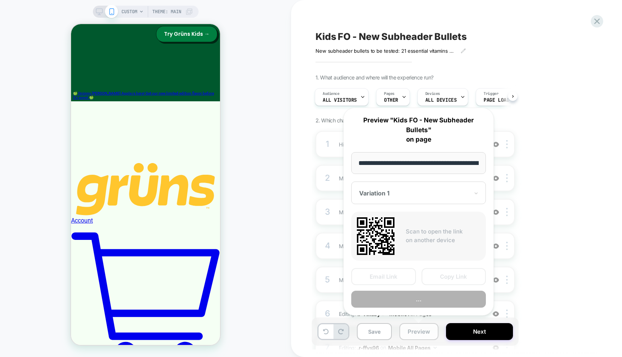
scroll to position [0, 0]
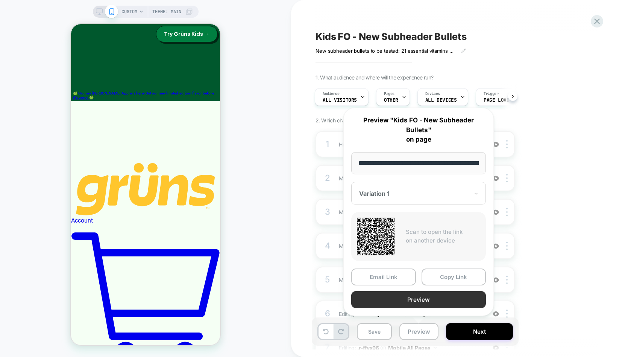
click at [412, 298] on button "Preview" at bounding box center [418, 299] width 135 height 17
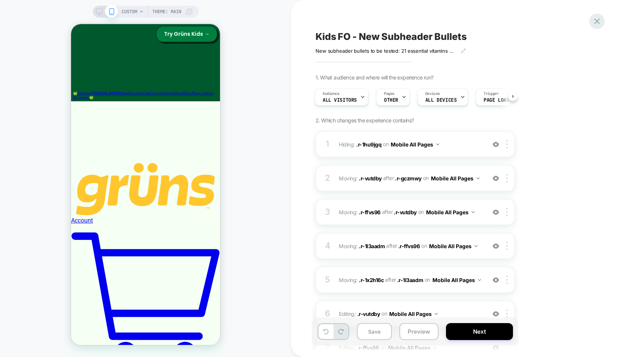
click at [595, 22] on icon at bounding box center [597, 21] width 10 height 10
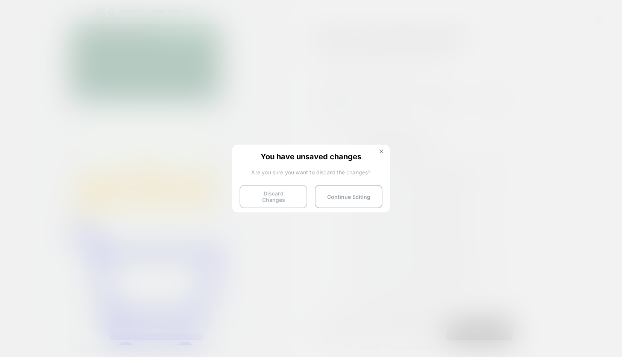
click at [266, 195] on button "Discard Changes" at bounding box center [274, 196] width 68 height 23
